Goal: Navigation & Orientation: Find specific page/section

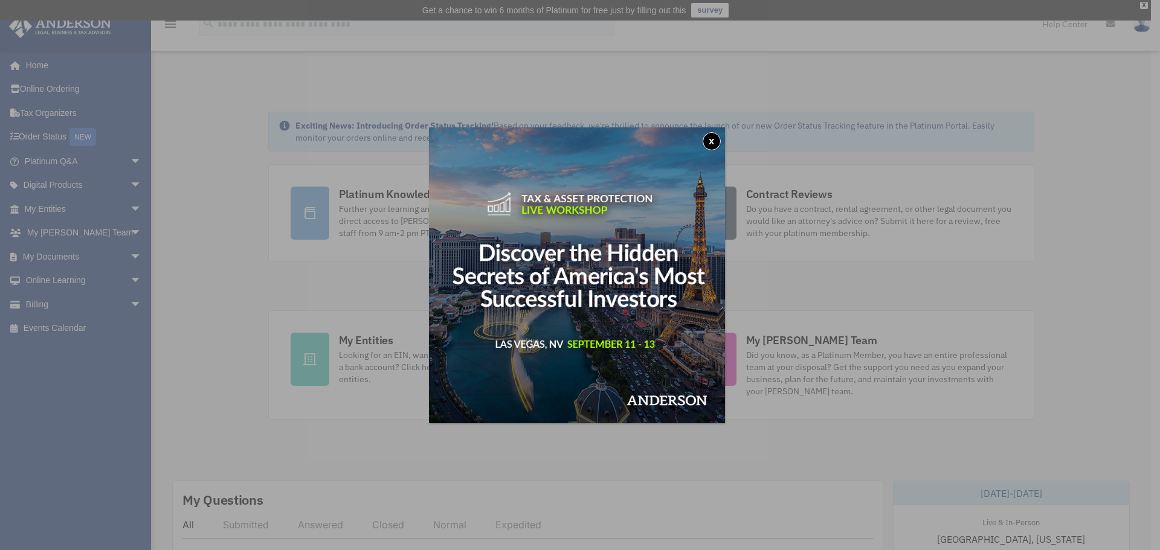
click at [710, 142] on button "x" at bounding box center [711, 141] width 18 height 18
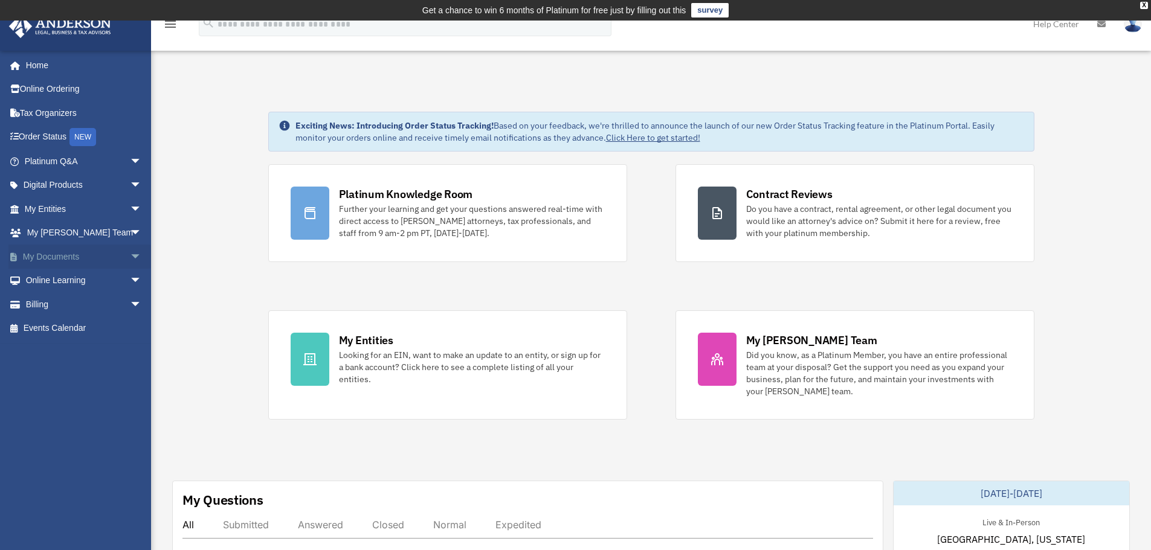
click at [54, 258] on link "My Documents arrow_drop_down" at bounding box center [84, 257] width 152 height 24
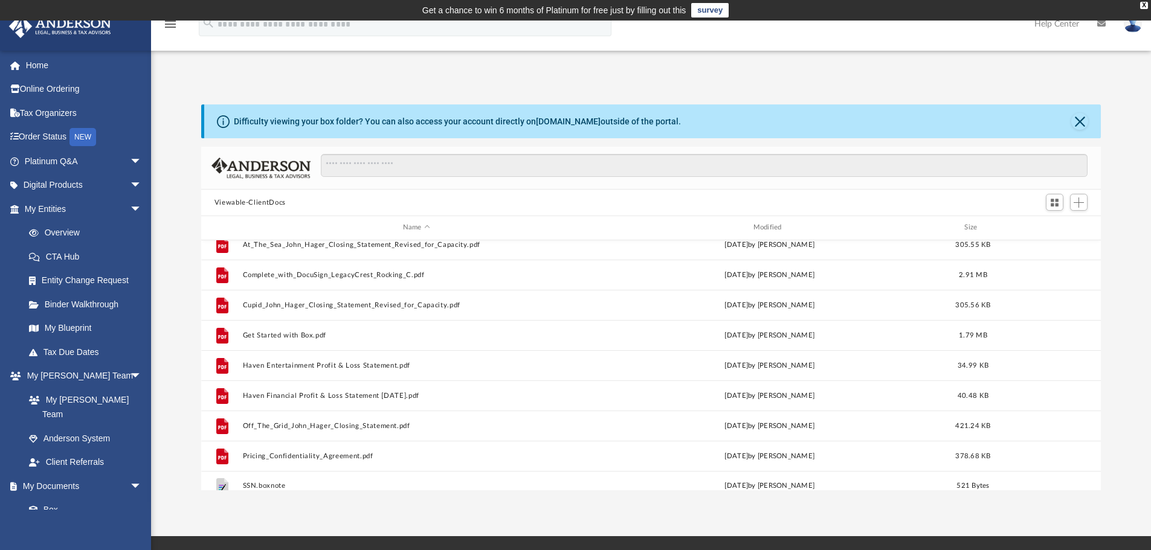
scroll to position [414, 0]
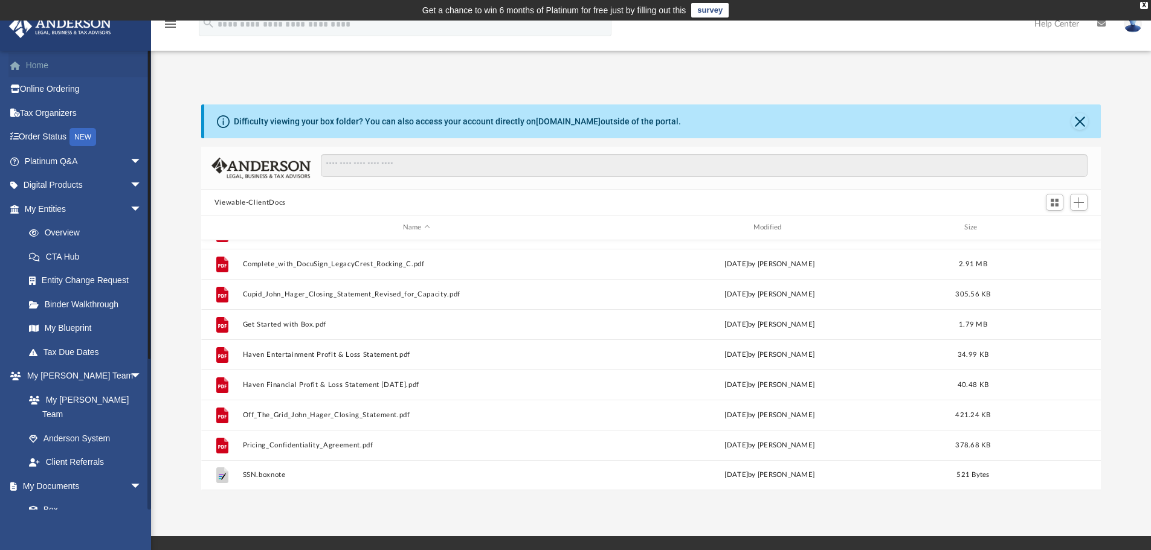
click at [36, 72] on link "Home" at bounding box center [84, 65] width 152 height 24
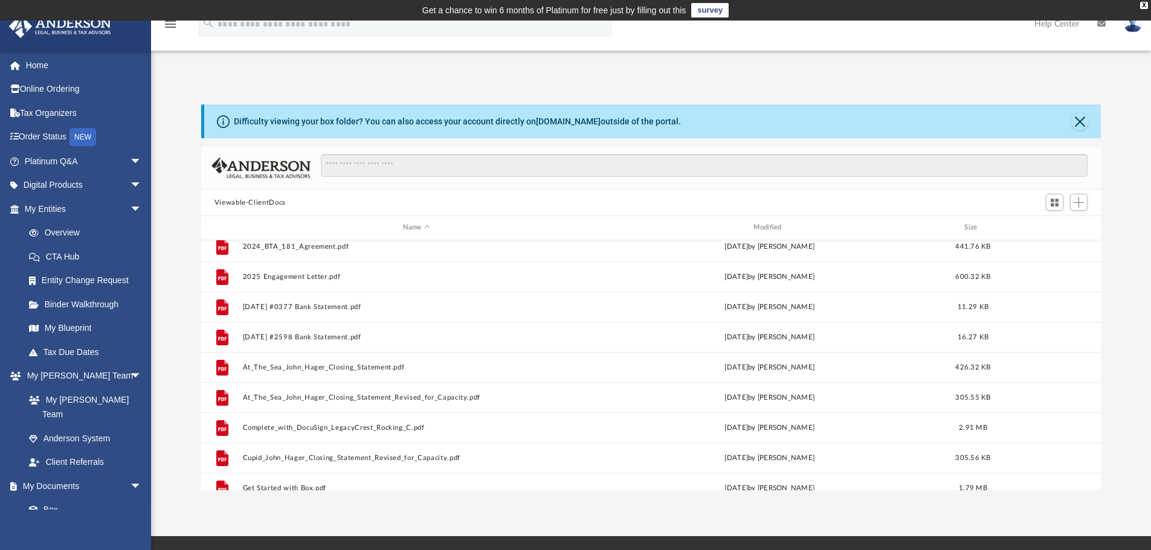
scroll to position [173, 0]
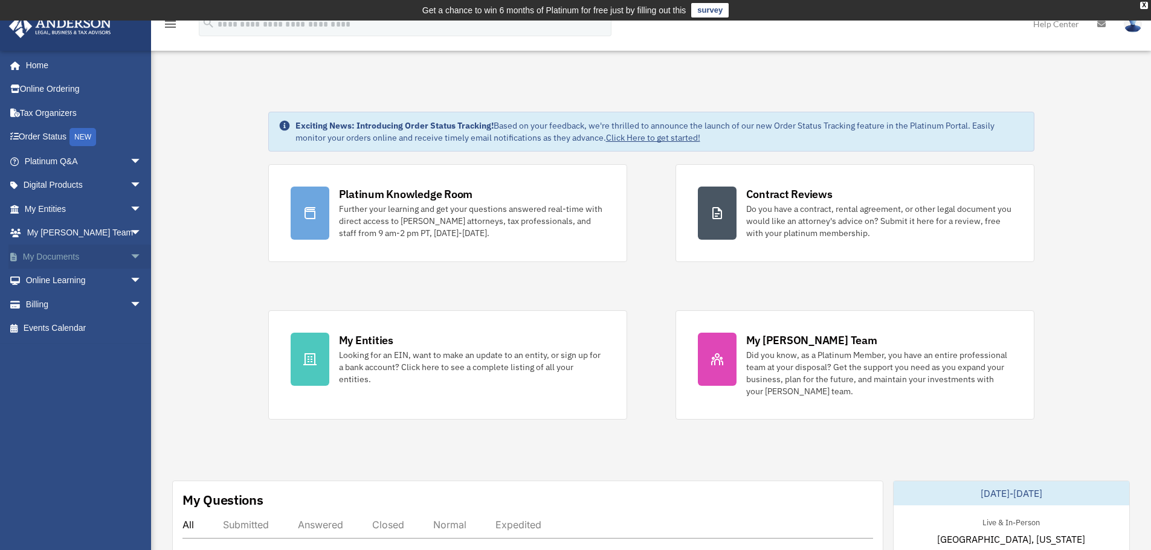
click at [130, 260] on span "arrow_drop_down" at bounding box center [142, 257] width 24 height 25
click at [130, 260] on span "arrow_drop_up" at bounding box center [142, 257] width 24 height 25
click at [84, 215] on link "My Entities arrow_drop_down" at bounding box center [84, 209] width 152 height 24
